Goal: Task Accomplishment & Management: Complete application form

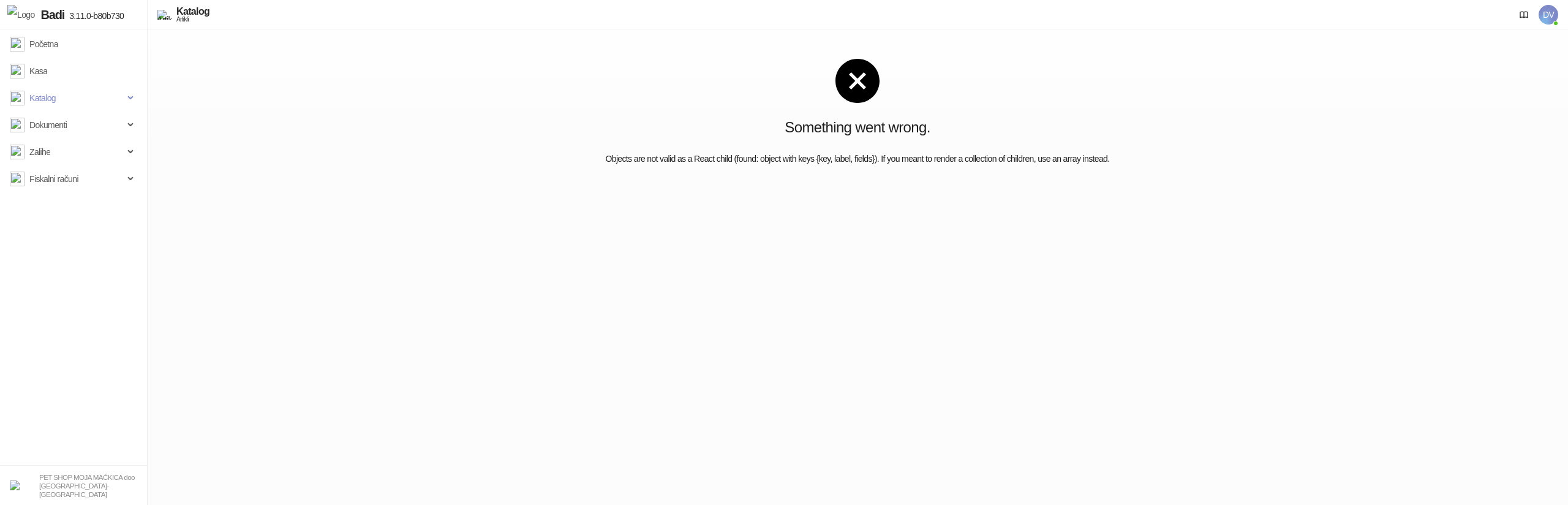
click at [322, 192] on div "Something went wrong. Objects are not valid as a React child (found: object wit…" at bounding box center [856, 112] width 1421 height 166
click at [82, 88] on span "Katalog" at bounding box center [67, 98] width 114 height 25
click at [53, 177] on link "Artikli" at bounding box center [33, 179] width 38 height 25
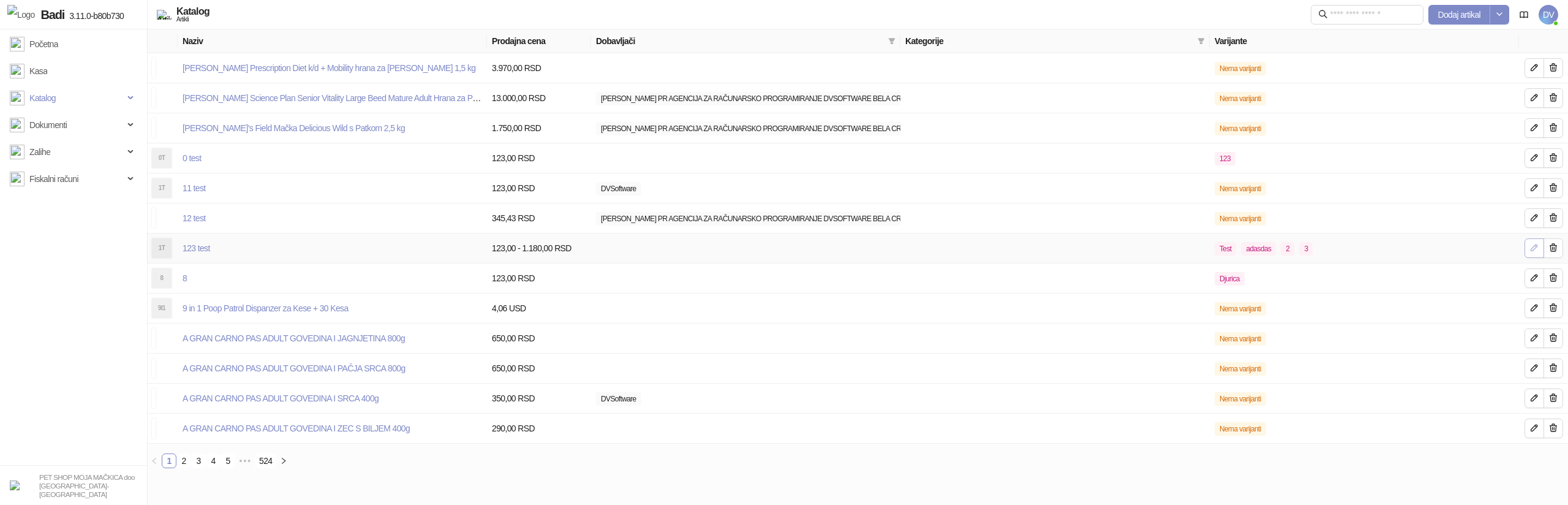
click at [1525, 253] on button "button" at bounding box center [1533, 247] width 19 height 19
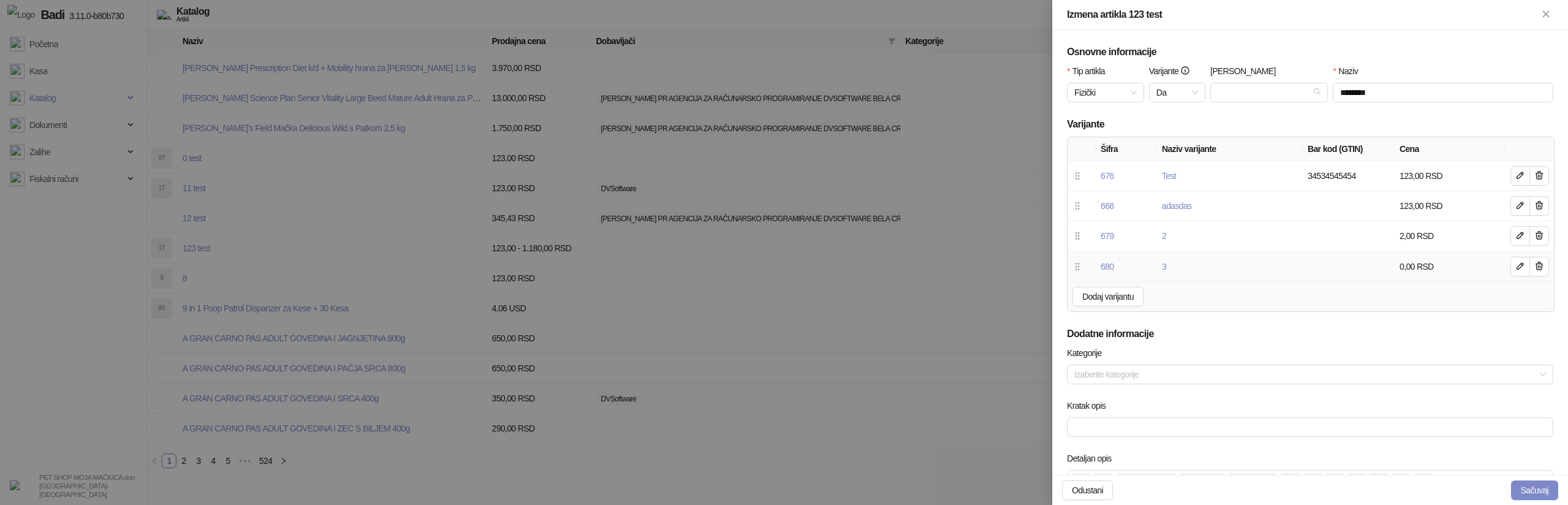
scroll to position [484, 0]
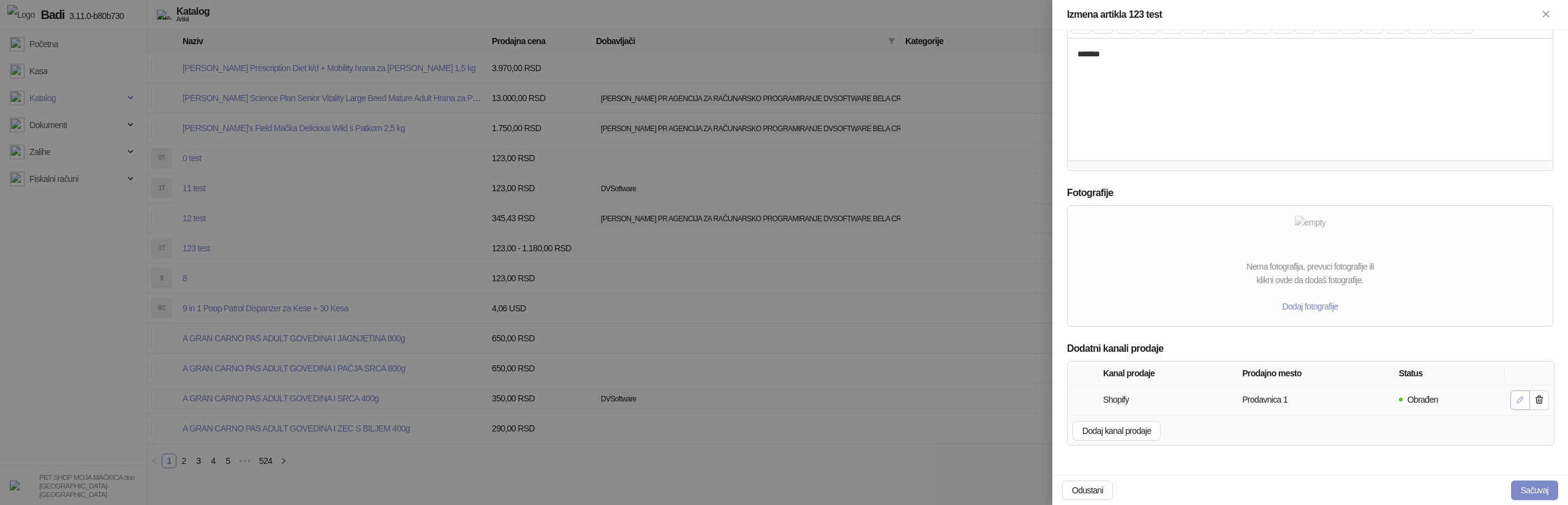
click at [1516, 401] on icon "button" at bounding box center [1519, 400] width 10 height 10
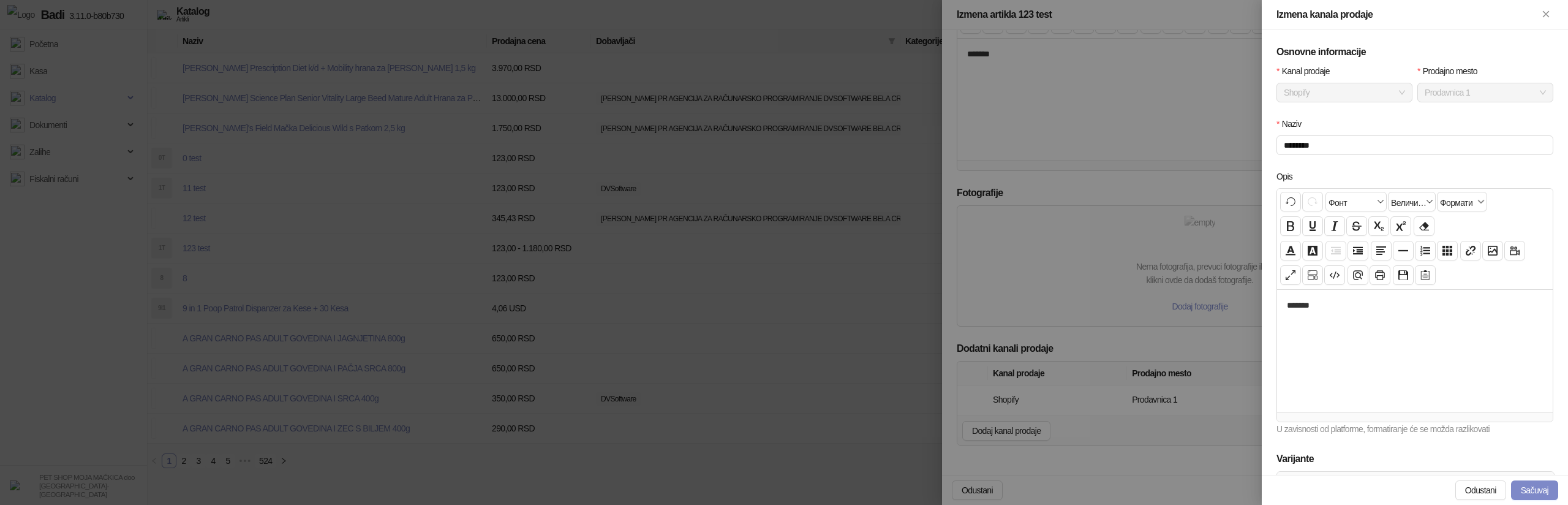
scroll to position [170, 0]
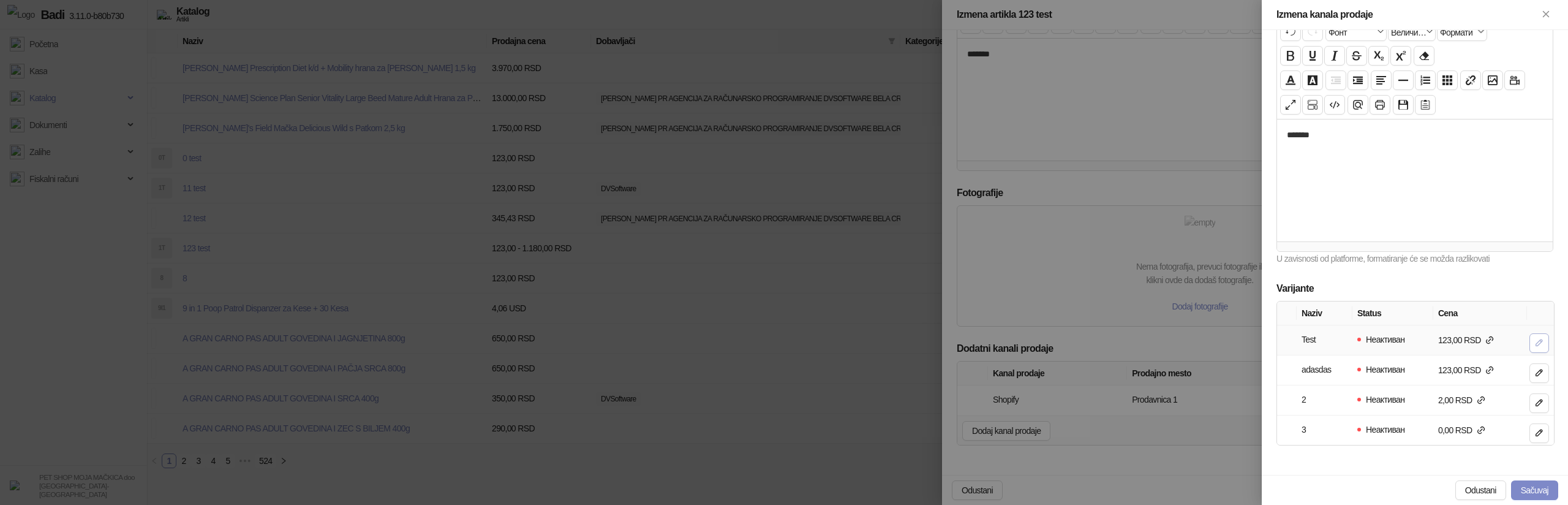
click at [1542, 343] on icon "button" at bounding box center [1539, 342] width 10 height 10
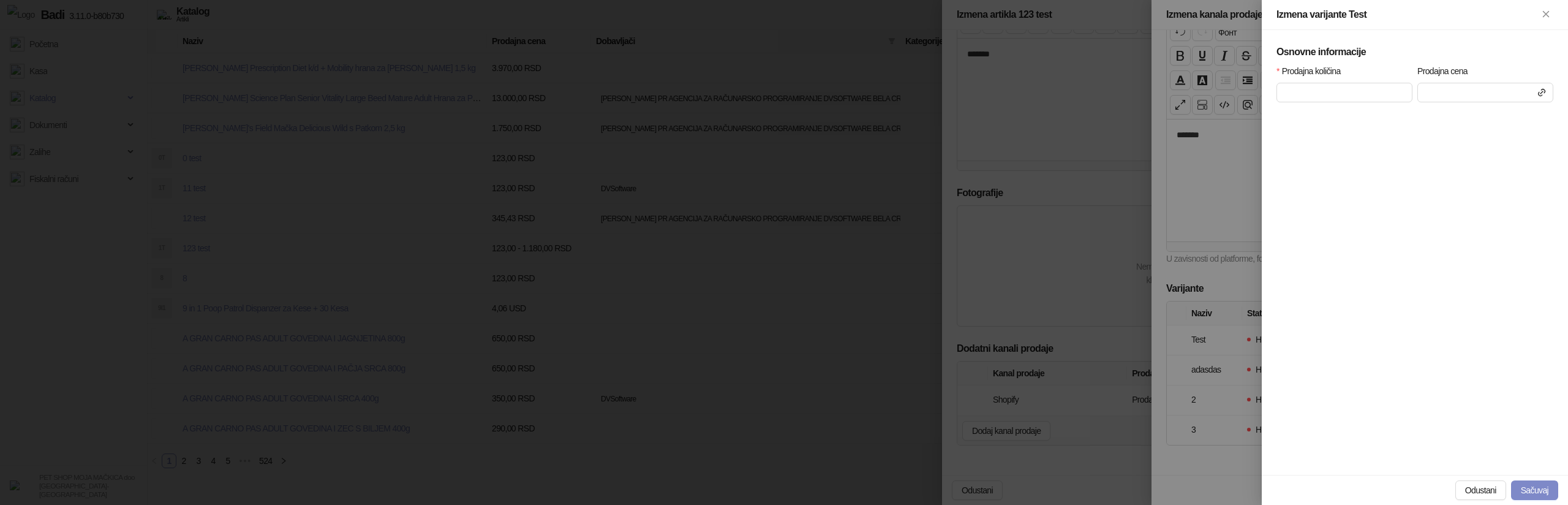
click at [1196, 279] on div at bounding box center [784, 252] width 1568 height 505
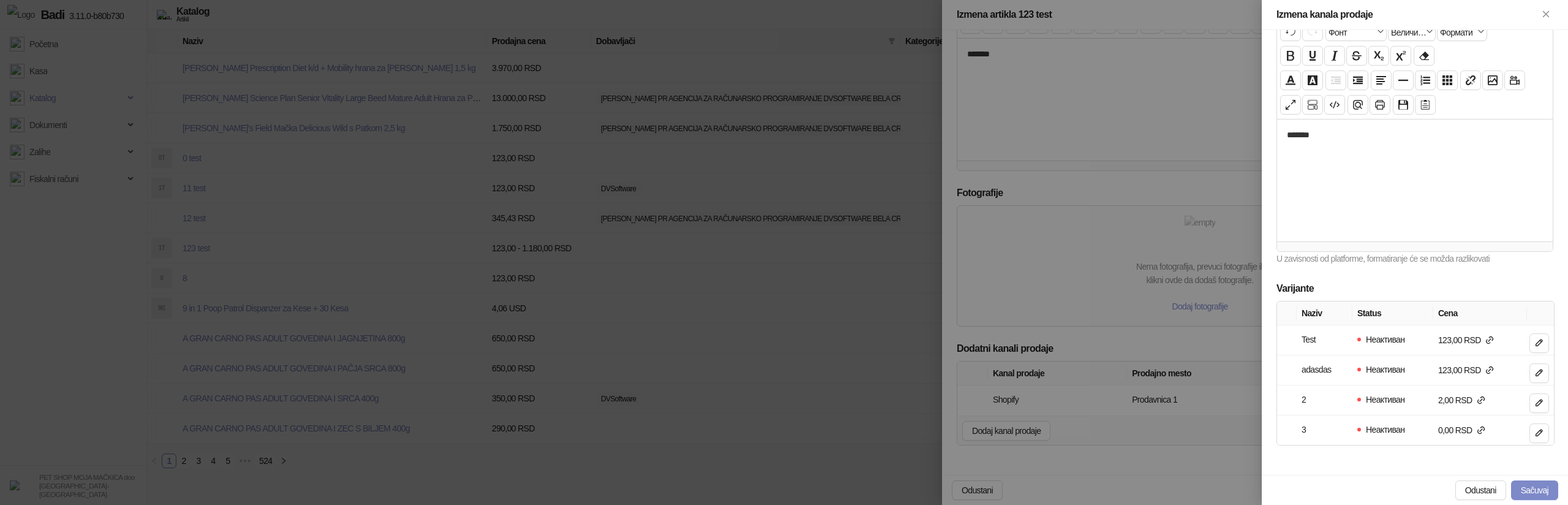
click at [1287, 269] on div "Opis Поврати ⌘+ Z Понови ⌘+ Y / ⌘⇧+ Z Фонт Фонт Величина Величина Формати Форма…" at bounding box center [1415, 140] width 282 height 282
click at [1539, 345] on icon "button" at bounding box center [1539, 342] width 6 height 6
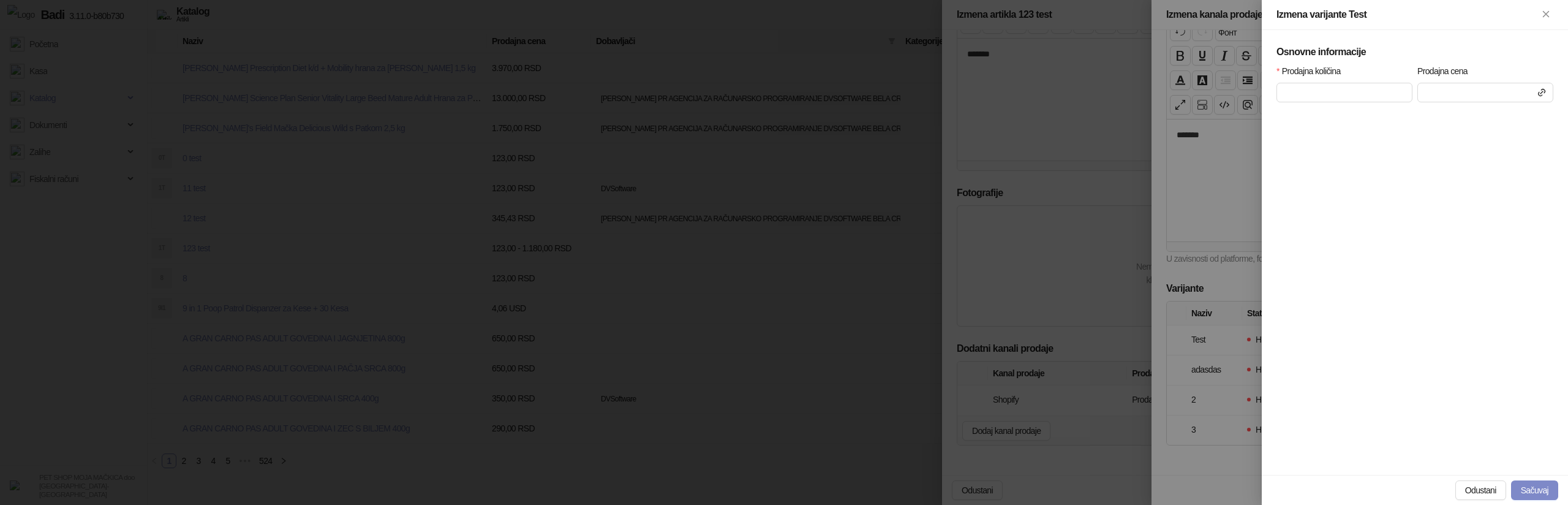
click at [1546, 90] on icon at bounding box center [1541, 93] width 10 height 10
click at [1545, 93] on icon at bounding box center [1541, 93] width 10 height 10
click at [1498, 93] on input at bounding box center [1485, 93] width 135 height 18
click at [1498, 93] on input "**" at bounding box center [1485, 93] width 135 height 18
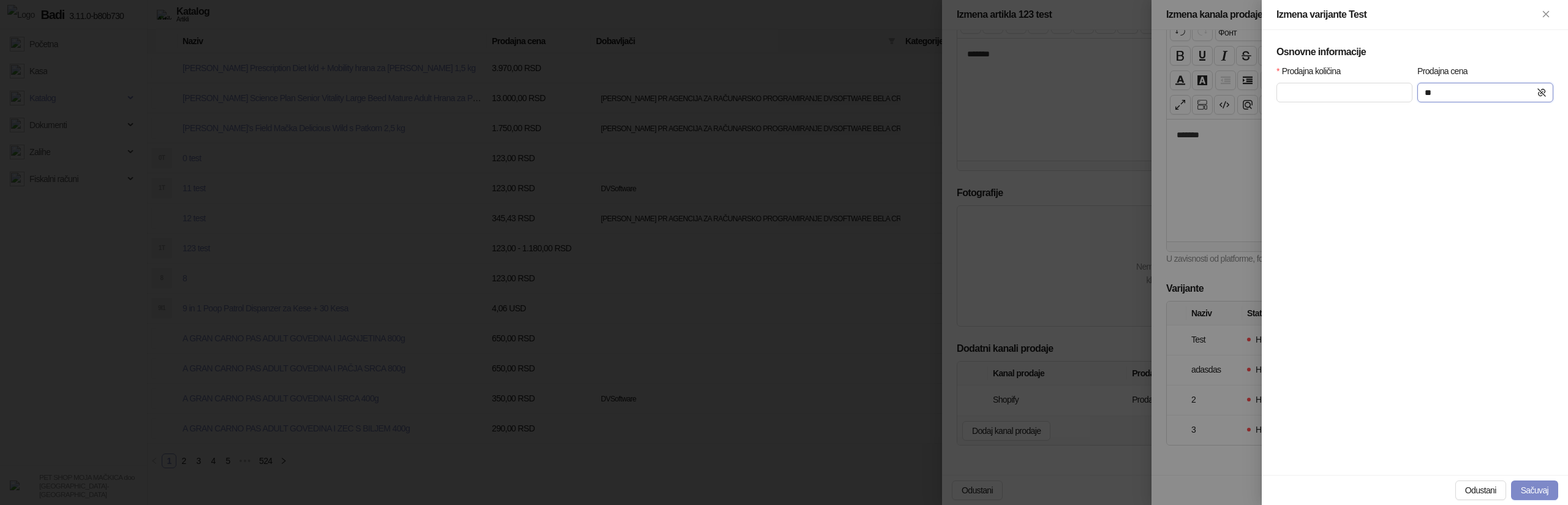
click at [1498, 93] on input "**" at bounding box center [1485, 93] width 135 height 18
type input "*******"
click at [1544, 94] on icon at bounding box center [1541, 93] width 10 height 10
click at [1541, 93] on icon at bounding box center [1541, 93] width 6 height 6
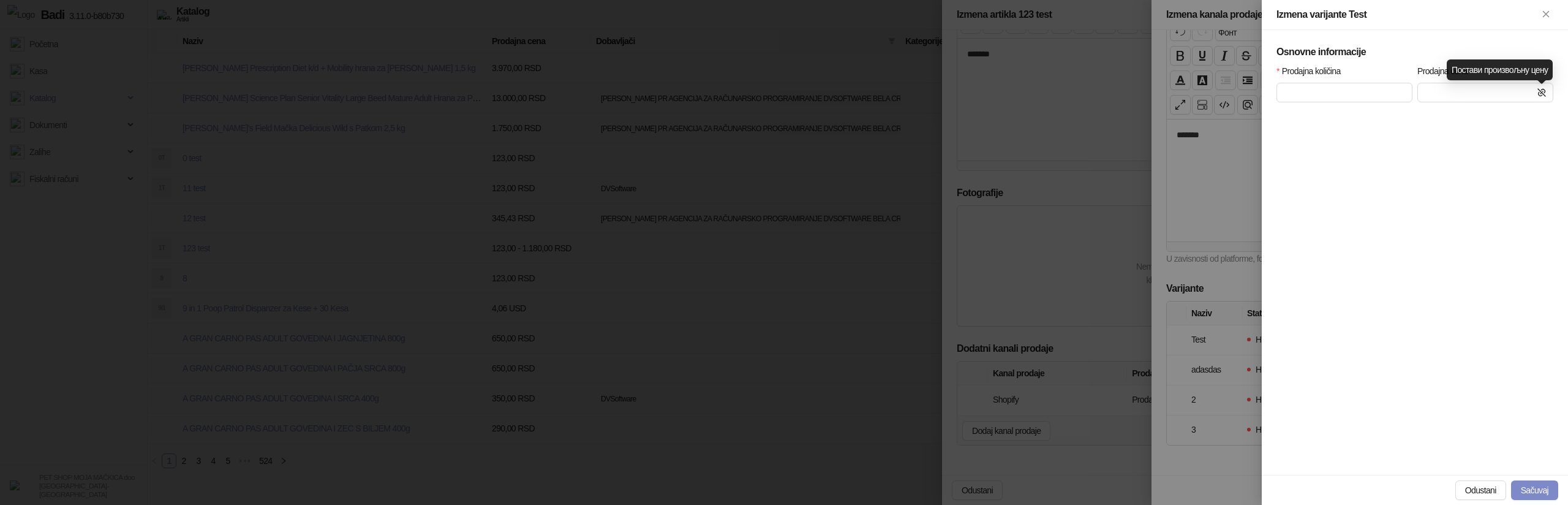
click at [1541, 93] on icon at bounding box center [1541, 93] width 7 height 7
click at [1173, 172] on div at bounding box center [784, 252] width 1568 height 505
